Goal: Task Accomplishment & Management: Complete application form

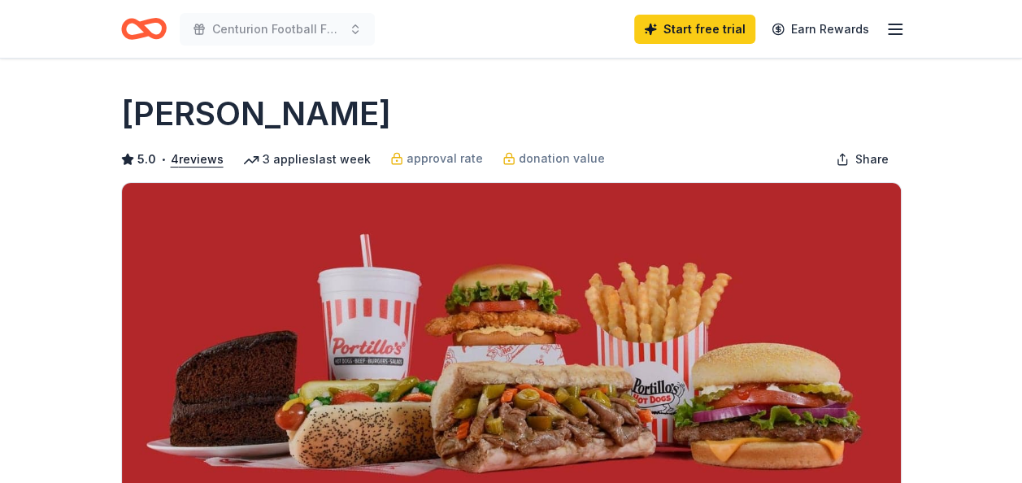
click at [900, 34] on line "button" at bounding box center [895, 34] width 13 height 0
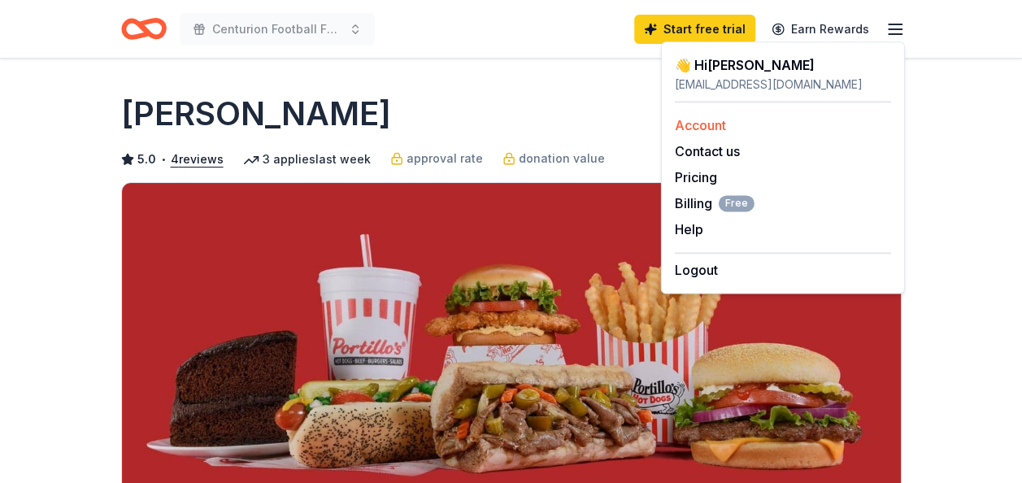
click at [720, 129] on link "Account" at bounding box center [700, 125] width 51 height 16
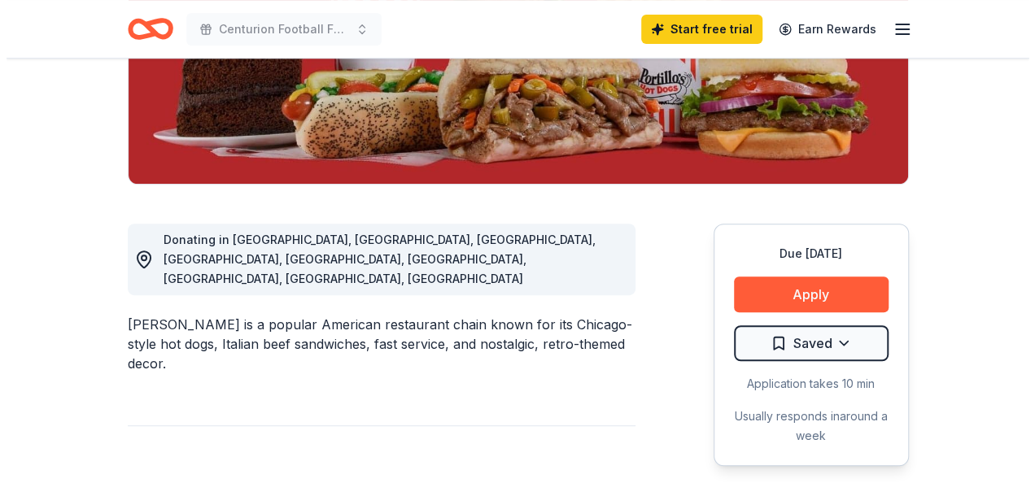
scroll to position [400, 0]
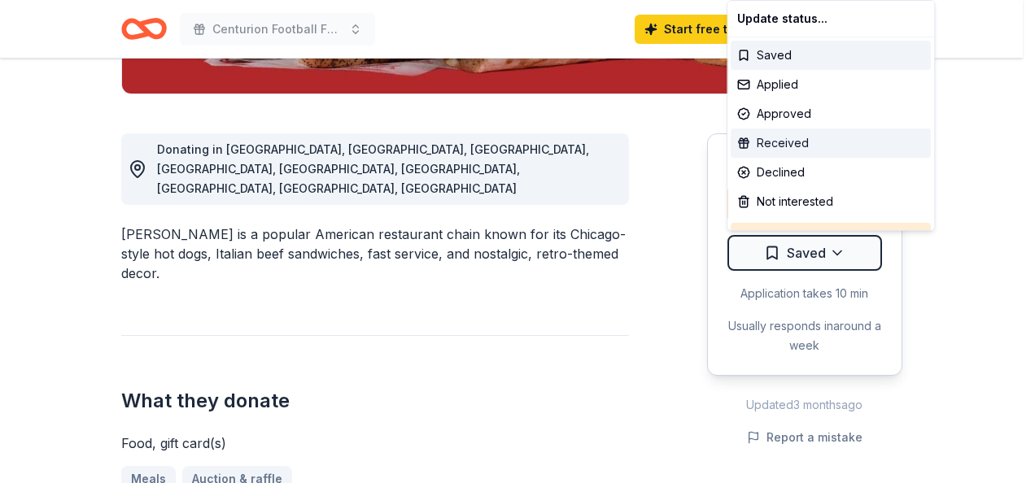
click at [784, 150] on div "Received" at bounding box center [830, 143] width 200 height 29
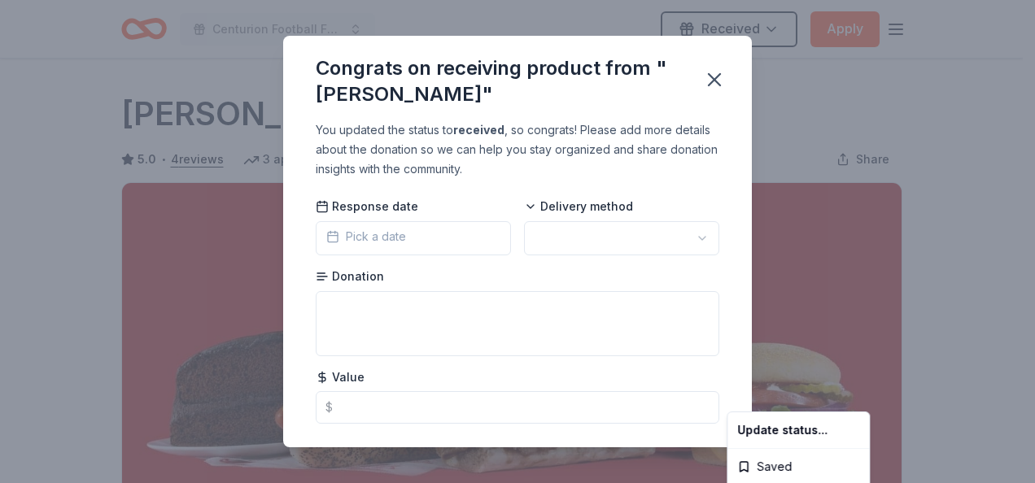
scroll to position [0, 0]
click at [416, 236] on html "10% Centurion Football Fundraiser Received Apply Due in 17 days Share Portillo'…" at bounding box center [517, 241] width 1035 height 483
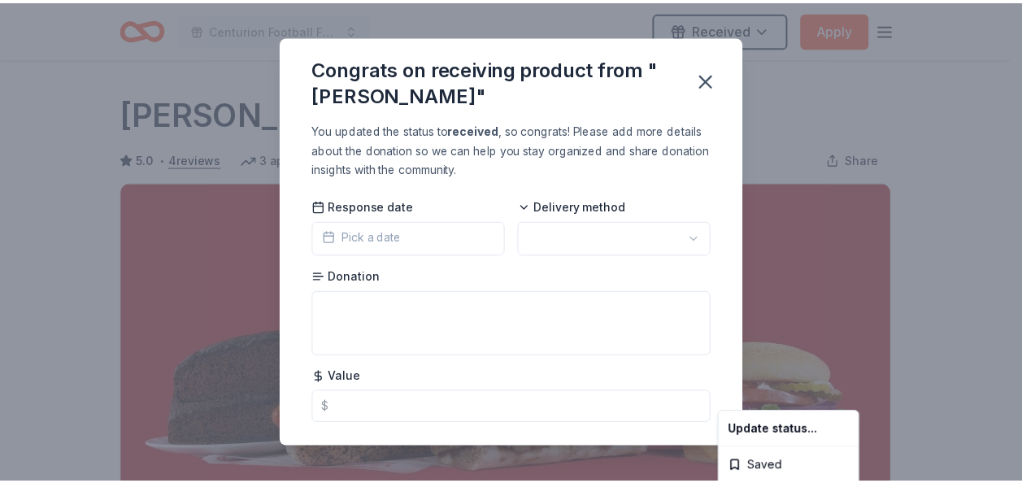
scroll to position [411, 0]
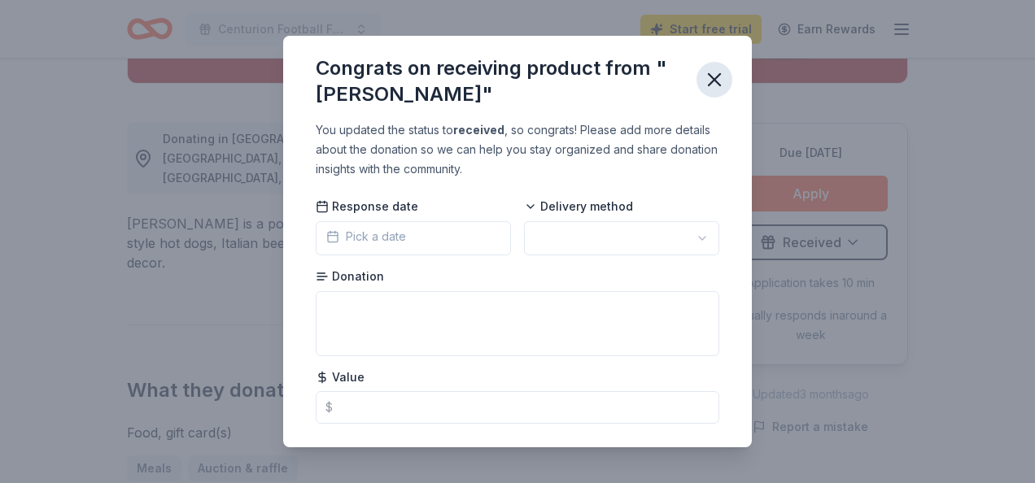
click at [712, 86] on icon "button" at bounding box center [714, 79] width 23 height 23
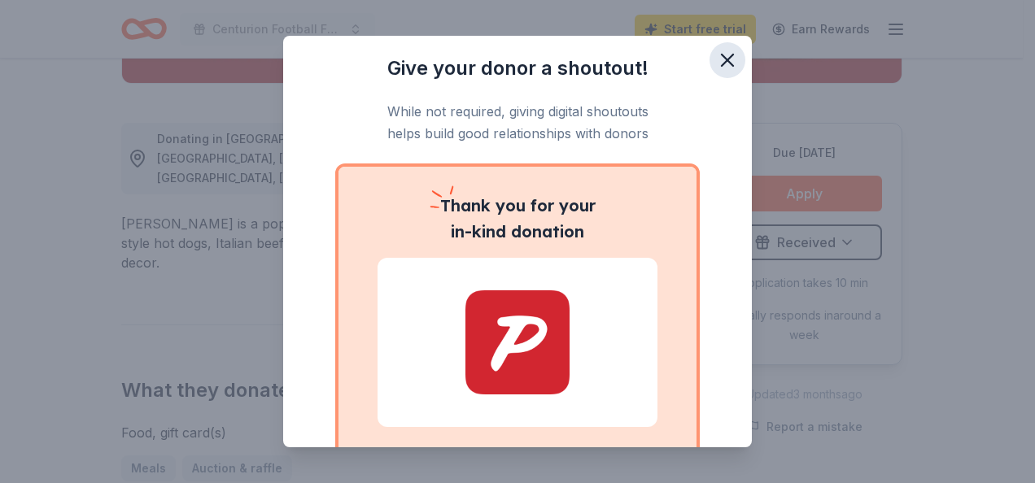
click at [716, 69] on icon "button" at bounding box center [727, 60] width 23 height 23
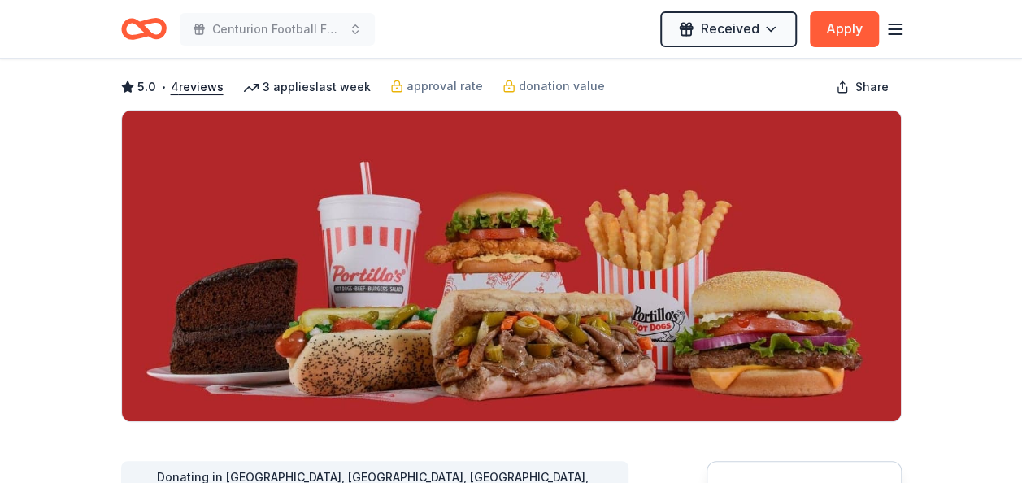
scroll to position [0, 0]
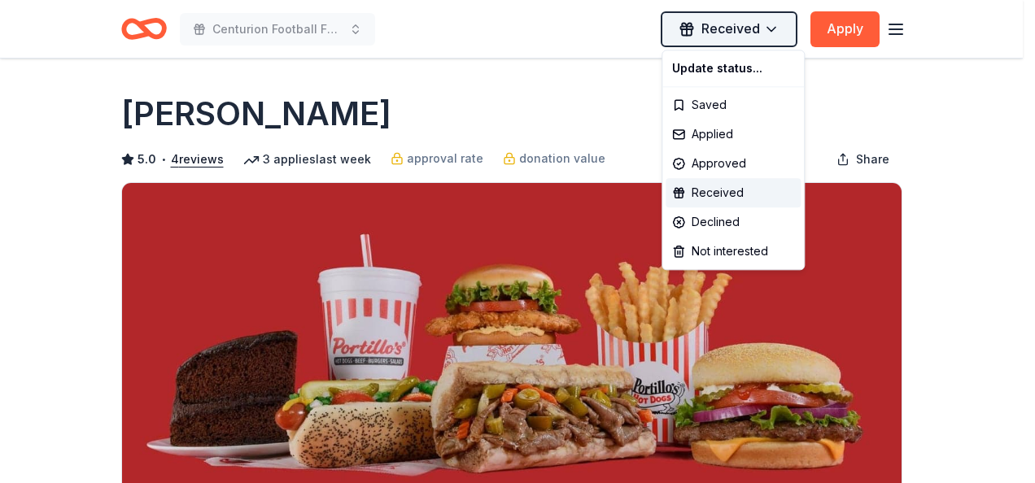
click at [782, 29] on html "10% Centurion Football Fundraiser Received Apply Due in 17 days Share Portillo'…" at bounding box center [517, 241] width 1035 height 483
click at [720, 107] on div "Saved" at bounding box center [732, 104] width 135 height 29
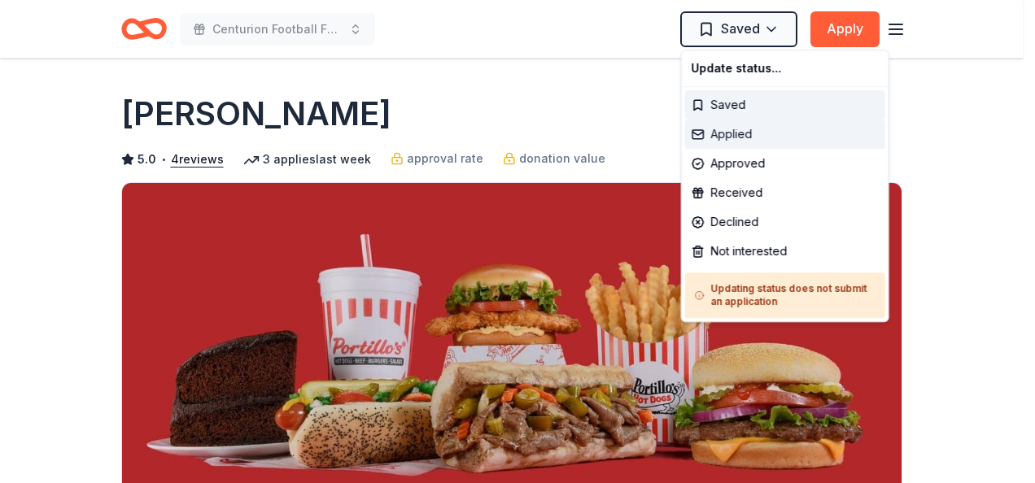
click at [726, 134] on div "Applied" at bounding box center [785, 134] width 200 height 29
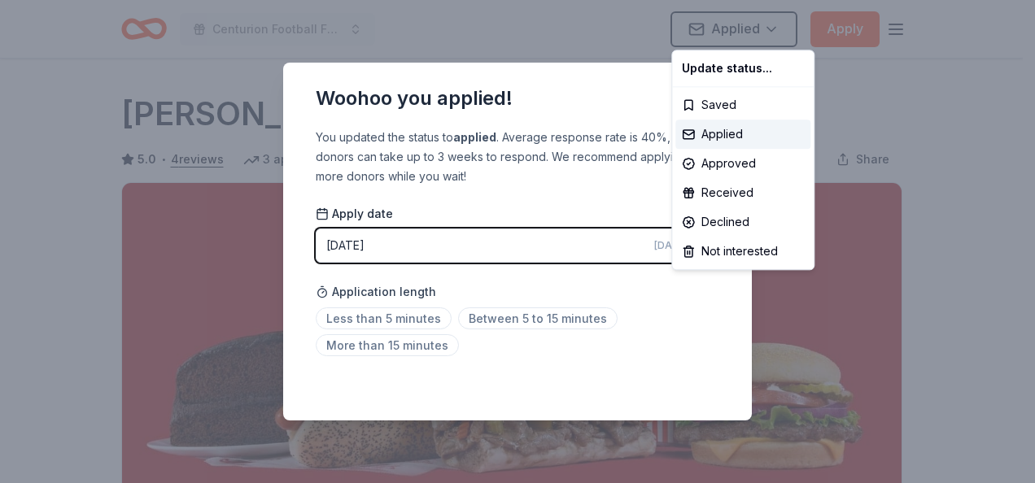
click at [879, 116] on html "10% Centurion Football Fundraiser Applied Apply Due in 17 days Share Portillo's…" at bounding box center [517, 241] width 1035 height 483
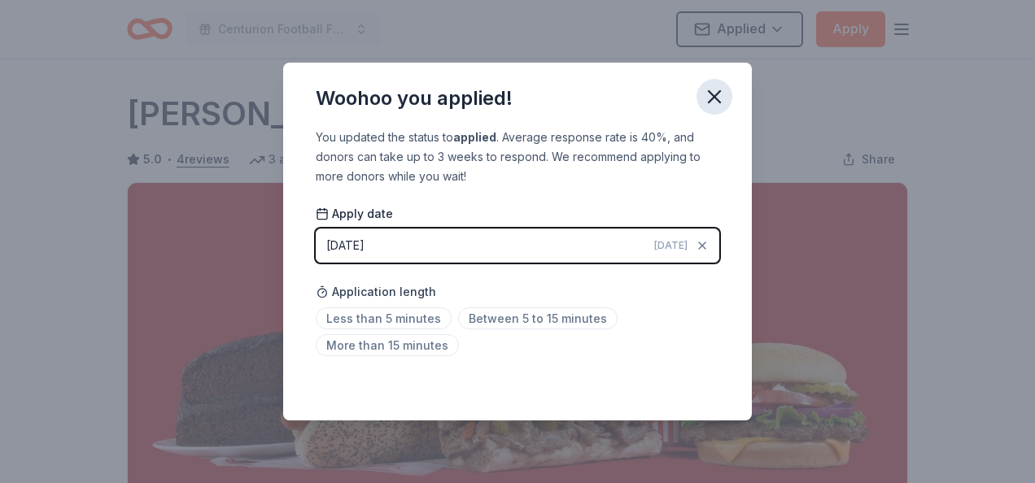
click at [719, 98] on icon "button" at bounding box center [714, 96] width 23 height 23
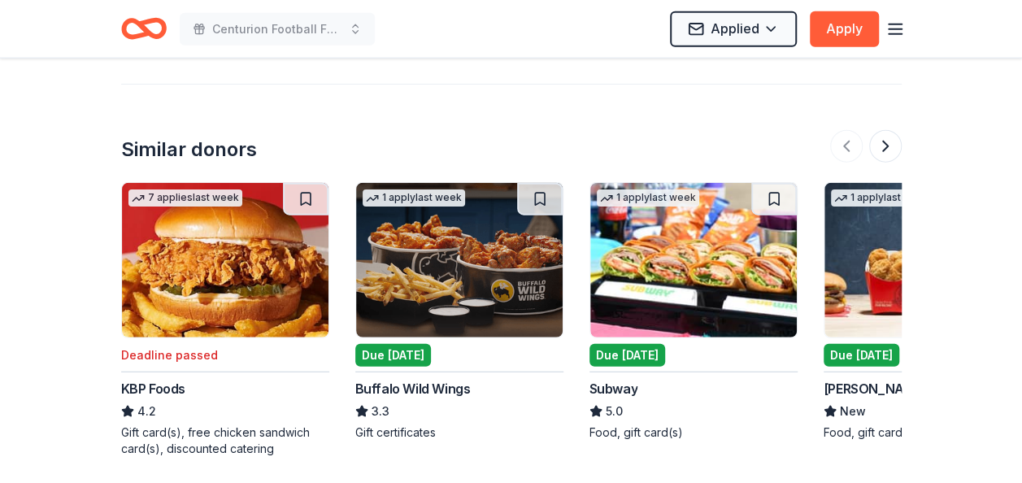
scroll to position [1939, 0]
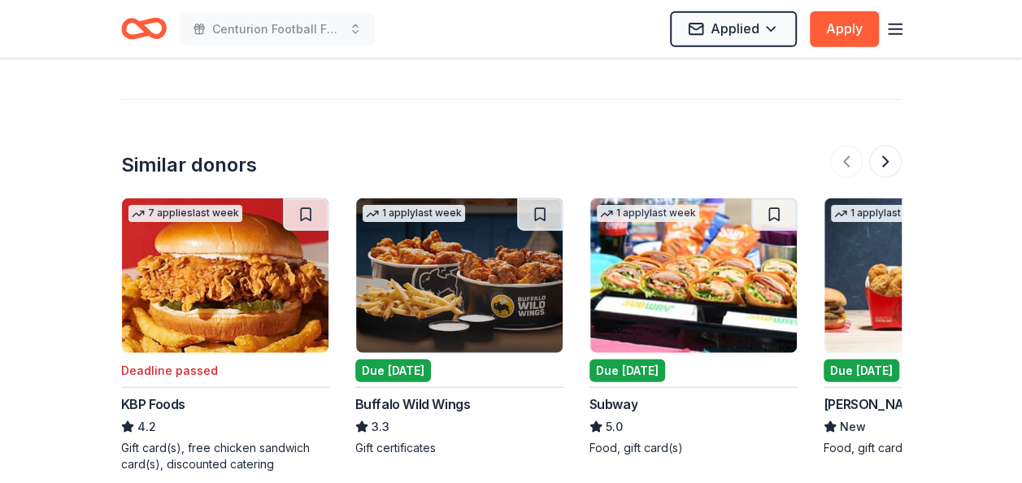
click at [416, 359] on div "Due [DATE]" at bounding box center [393, 370] width 76 height 23
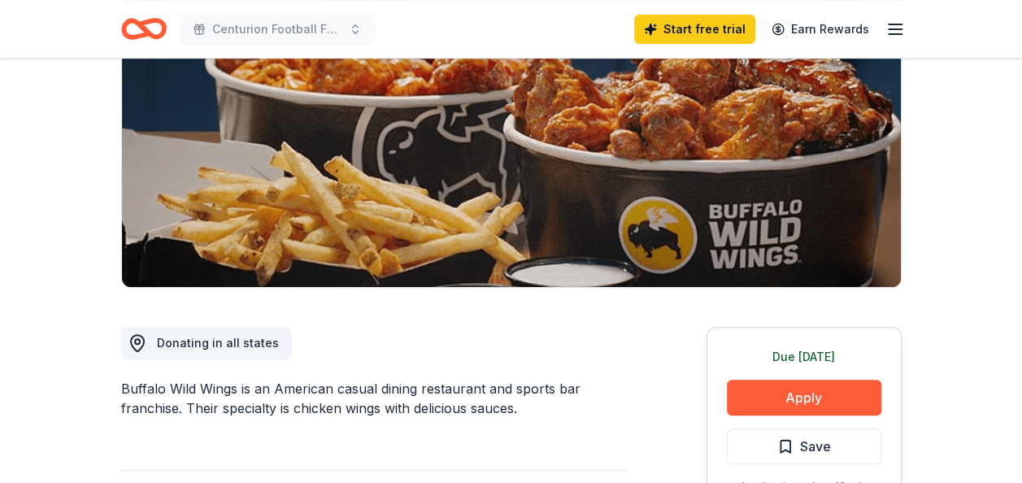
scroll to position [363, 0]
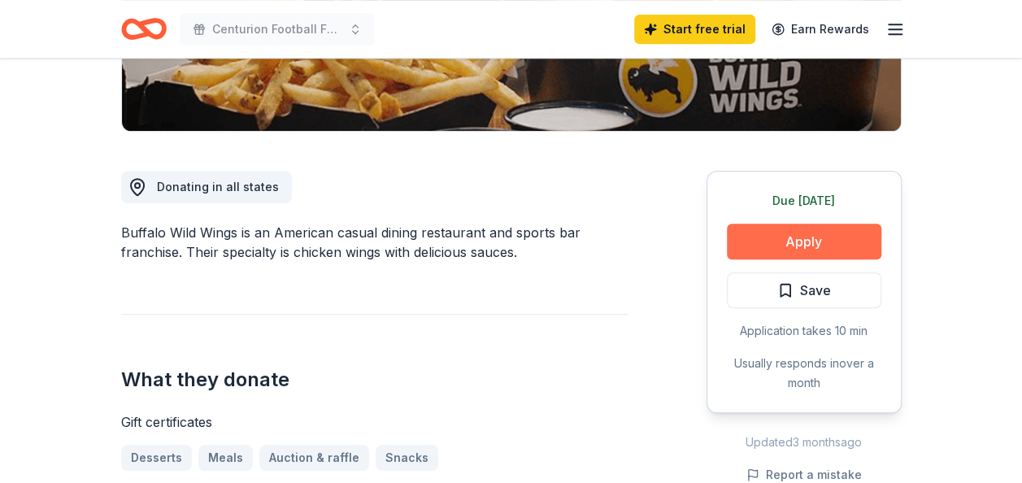
click at [805, 247] on button "Apply" at bounding box center [804, 242] width 155 height 36
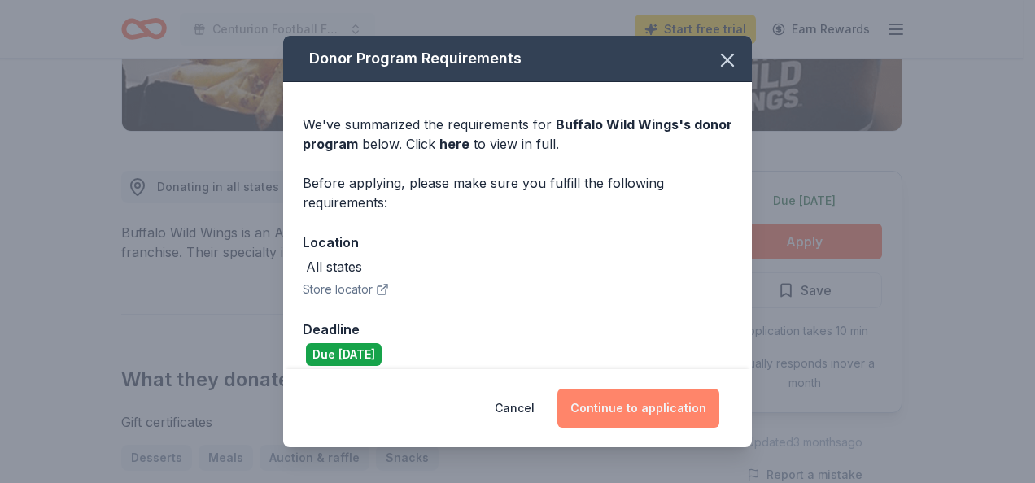
click at [665, 407] on button "Continue to application" at bounding box center [638, 408] width 162 height 39
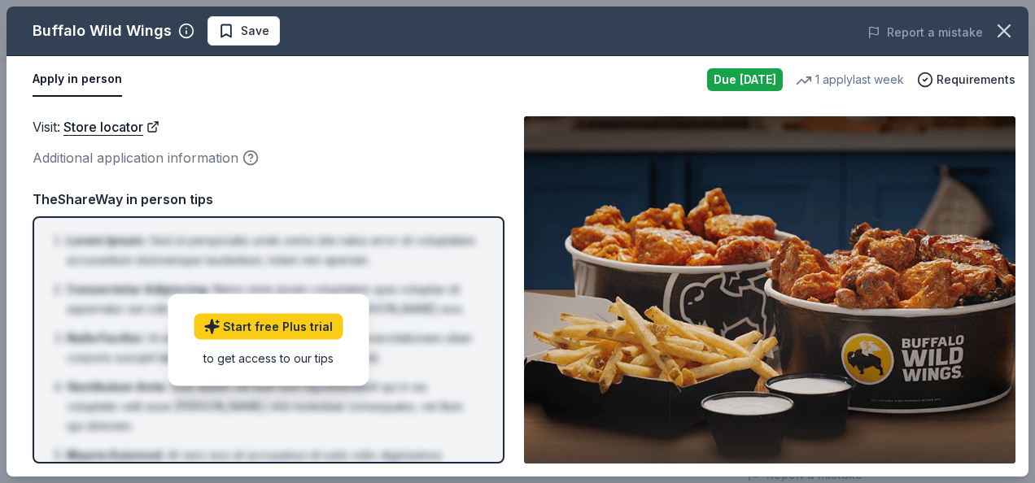
drag, startPoint x: 1031, startPoint y: 124, endPoint x: 1037, endPoint y: 183, distance: 59.6
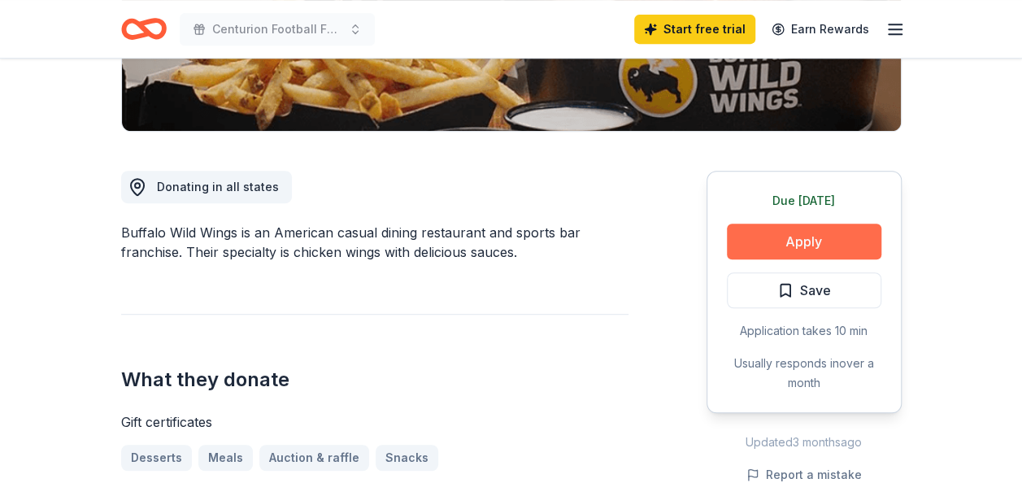
click at [804, 250] on button "Apply" at bounding box center [804, 242] width 155 height 36
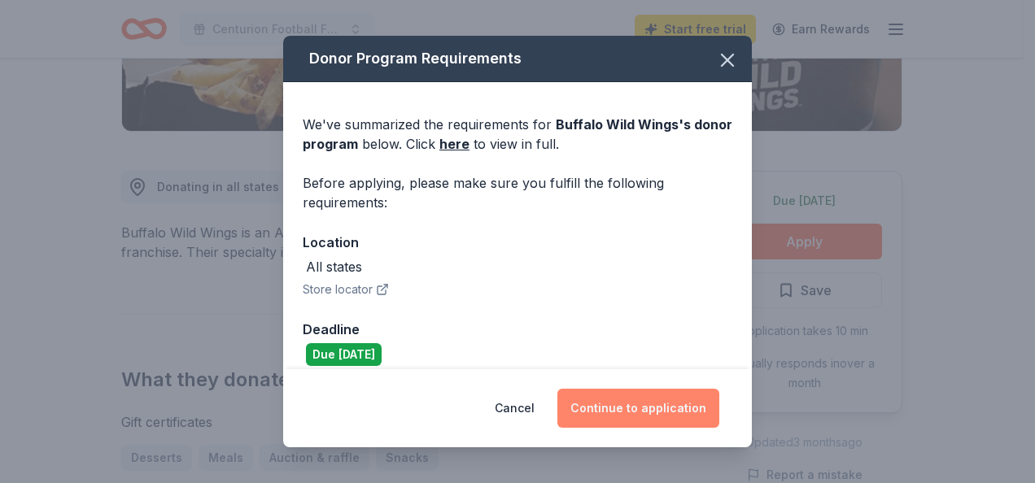
click at [638, 416] on button "Continue to application" at bounding box center [638, 408] width 162 height 39
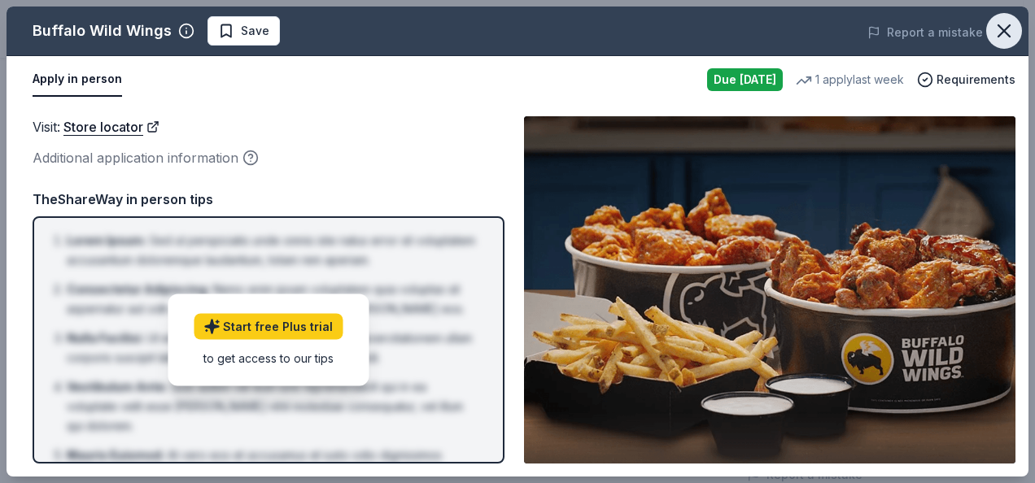
click at [1003, 21] on icon "button" at bounding box center [1003, 31] width 23 height 23
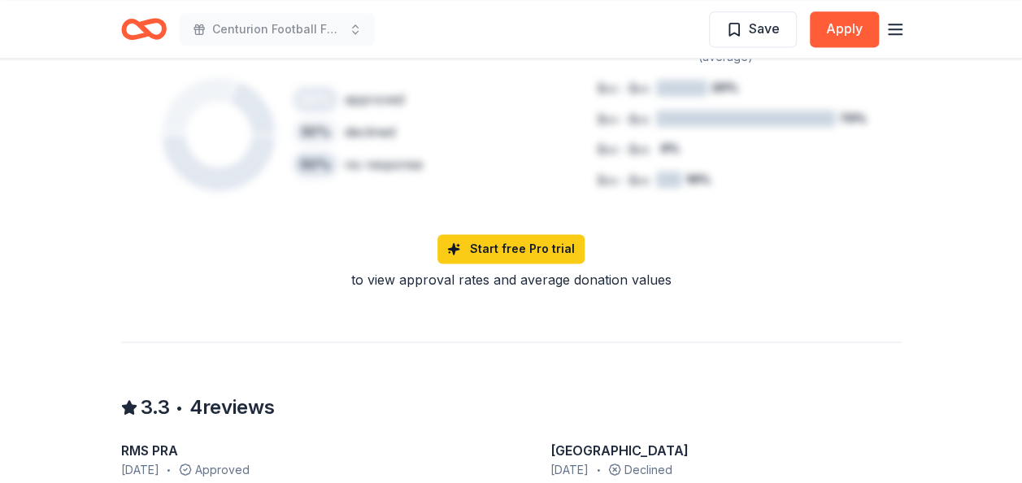
scroll to position [0, 0]
